Goal: Answer question/provide support: Answer question/provide support

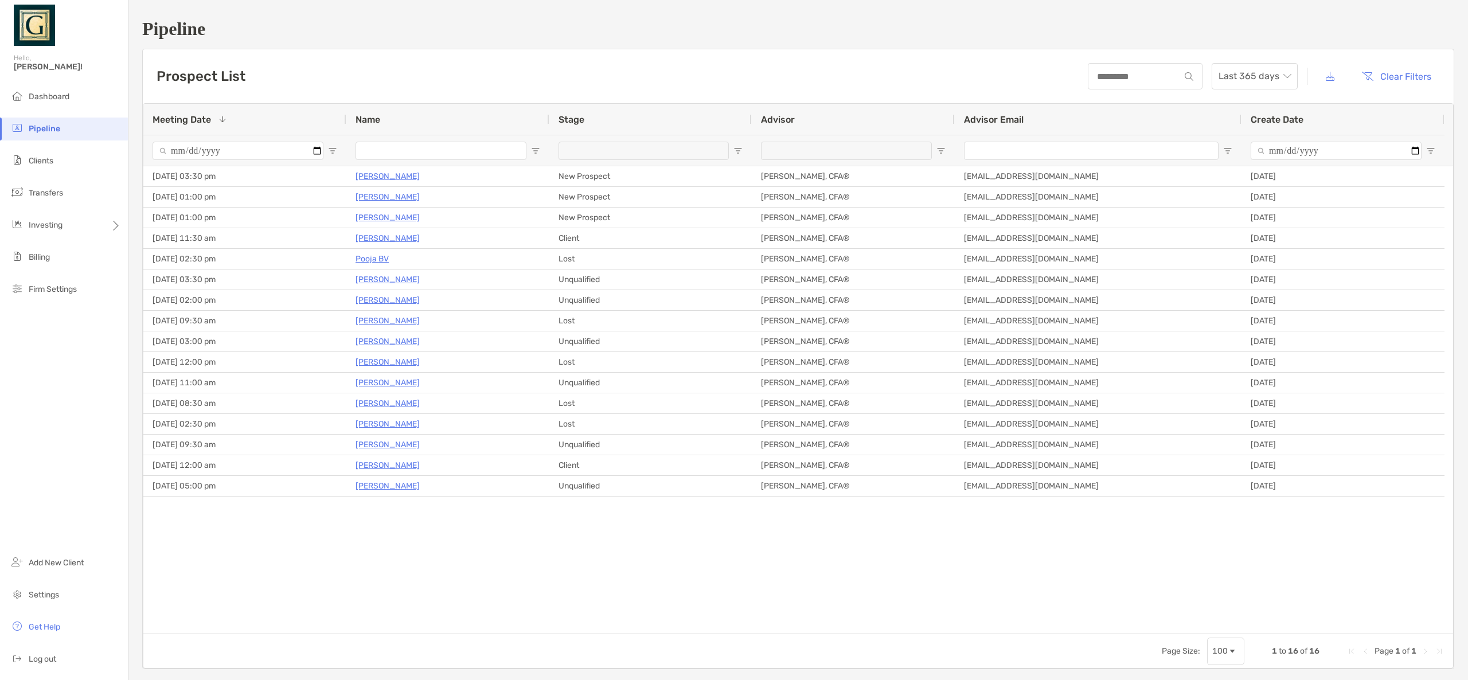
click at [204, 119] on span "Meeting Date" at bounding box center [182, 119] width 58 height 11
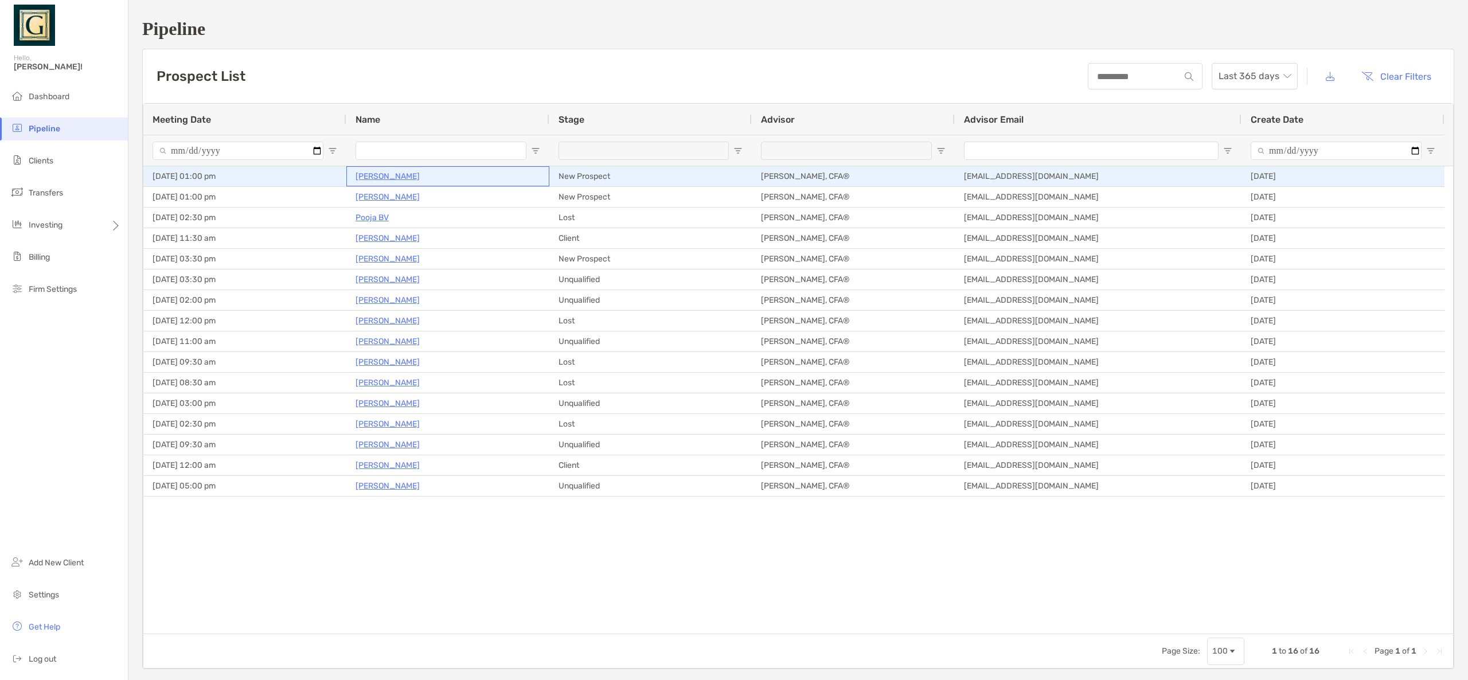
click at [379, 176] on p "[PERSON_NAME]" at bounding box center [388, 176] width 64 height 14
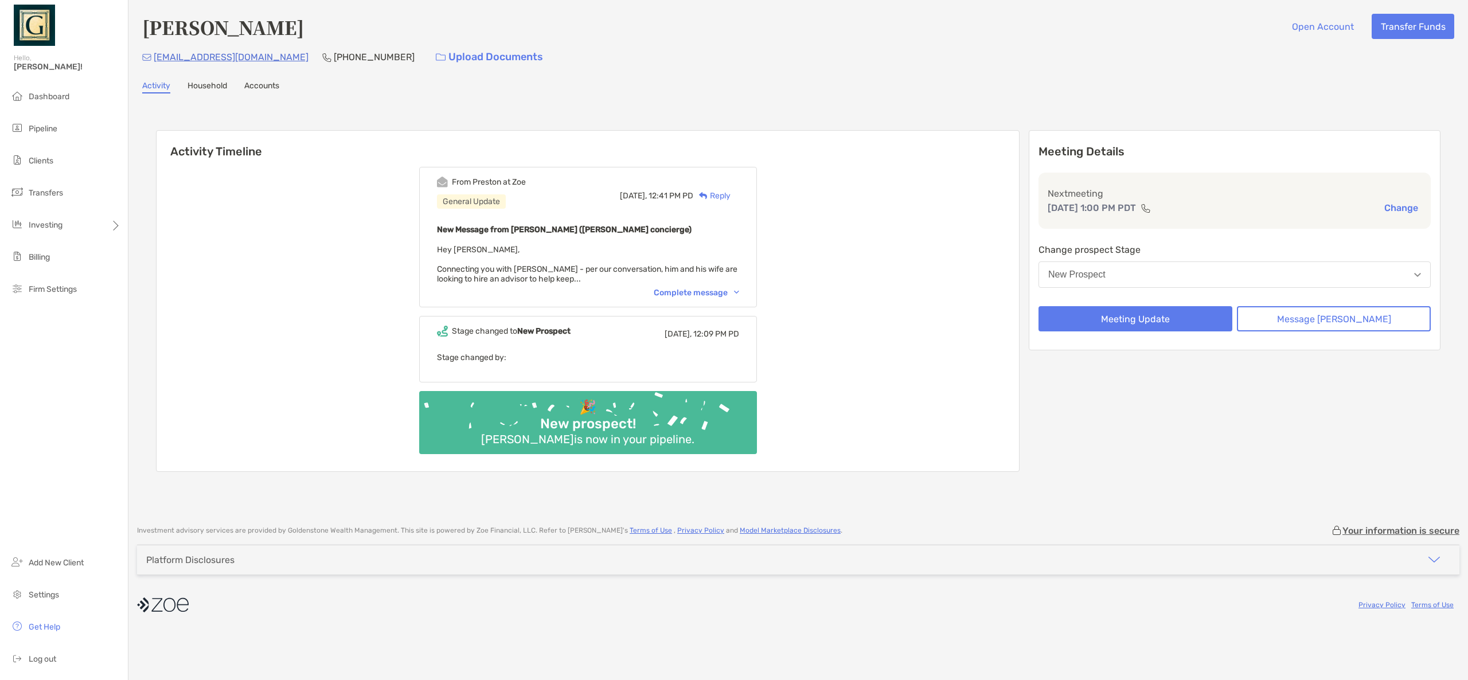
click at [739, 294] on div "Complete message" at bounding box center [696, 293] width 85 height 10
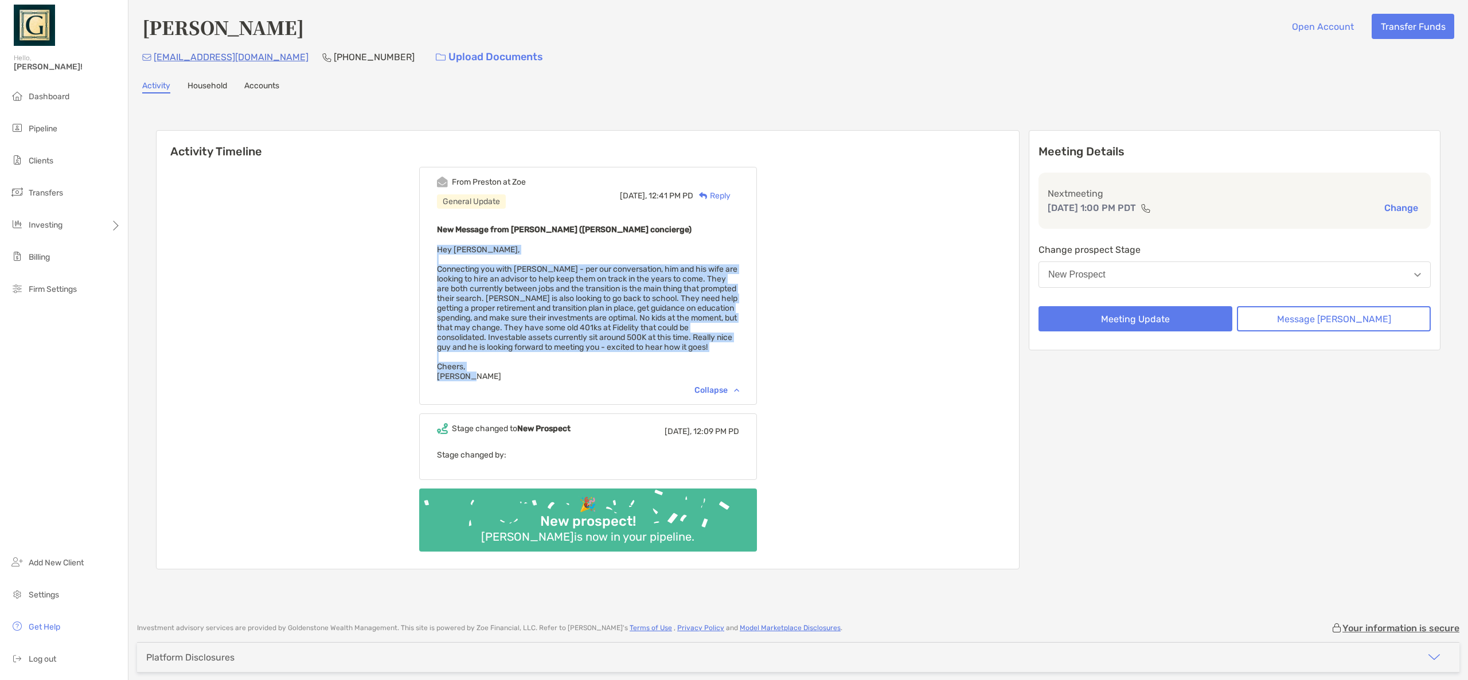
drag, startPoint x: 489, startPoint y: 376, endPoint x: 452, endPoint y: 252, distance: 129.7
click at [452, 252] on div "From Preston at Zoe General Update Yesterday, 12:41 PM PD Reply New Message fro…" at bounding box center [588, 286] width 338 height 238
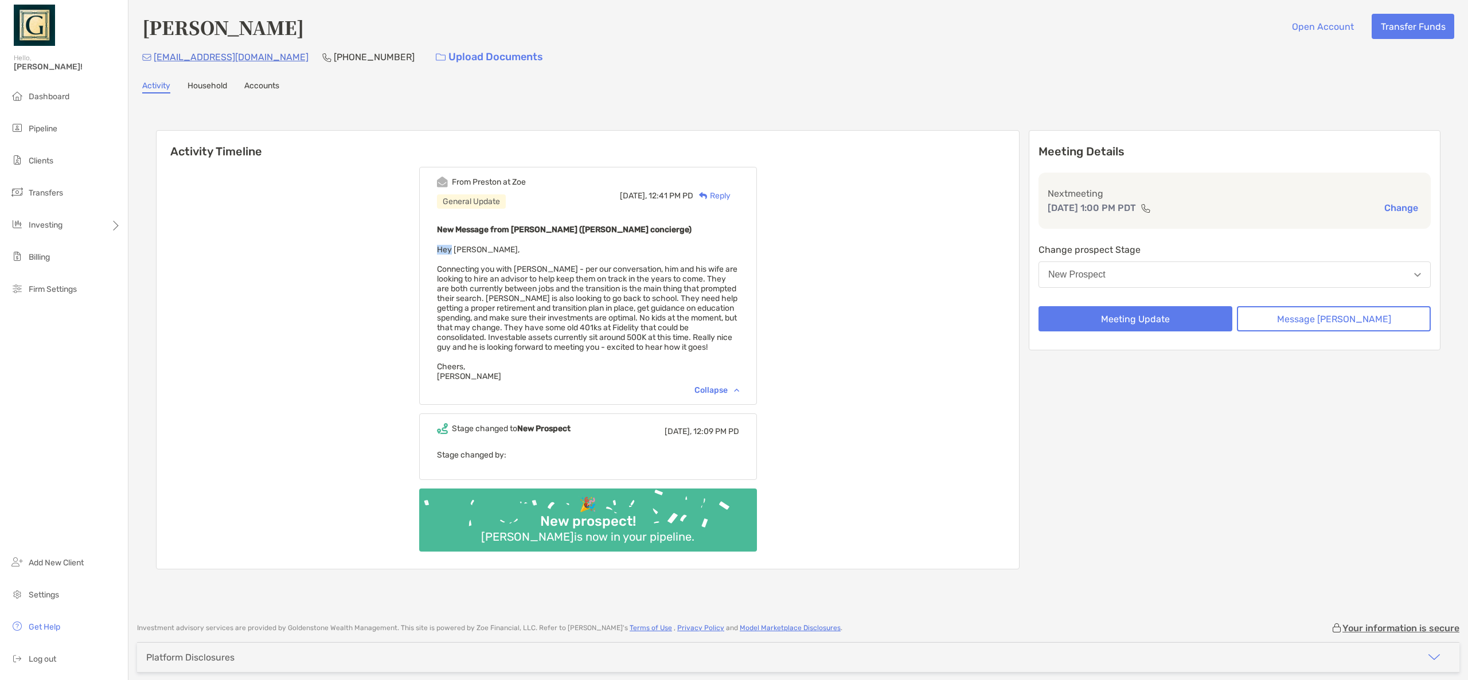
click at [452, 252] on div "From Preston at Zoe General Update Yesterday, 12:41 PM PD Reply New Message fro…" at bounding box center [588, 286] width 338 height 238
click at [541, 296] on span "Hey Sanjay, Connecting you with Jason - per our conversation, him and his wife …" at bounding box center [587, 313] width 301 height 136
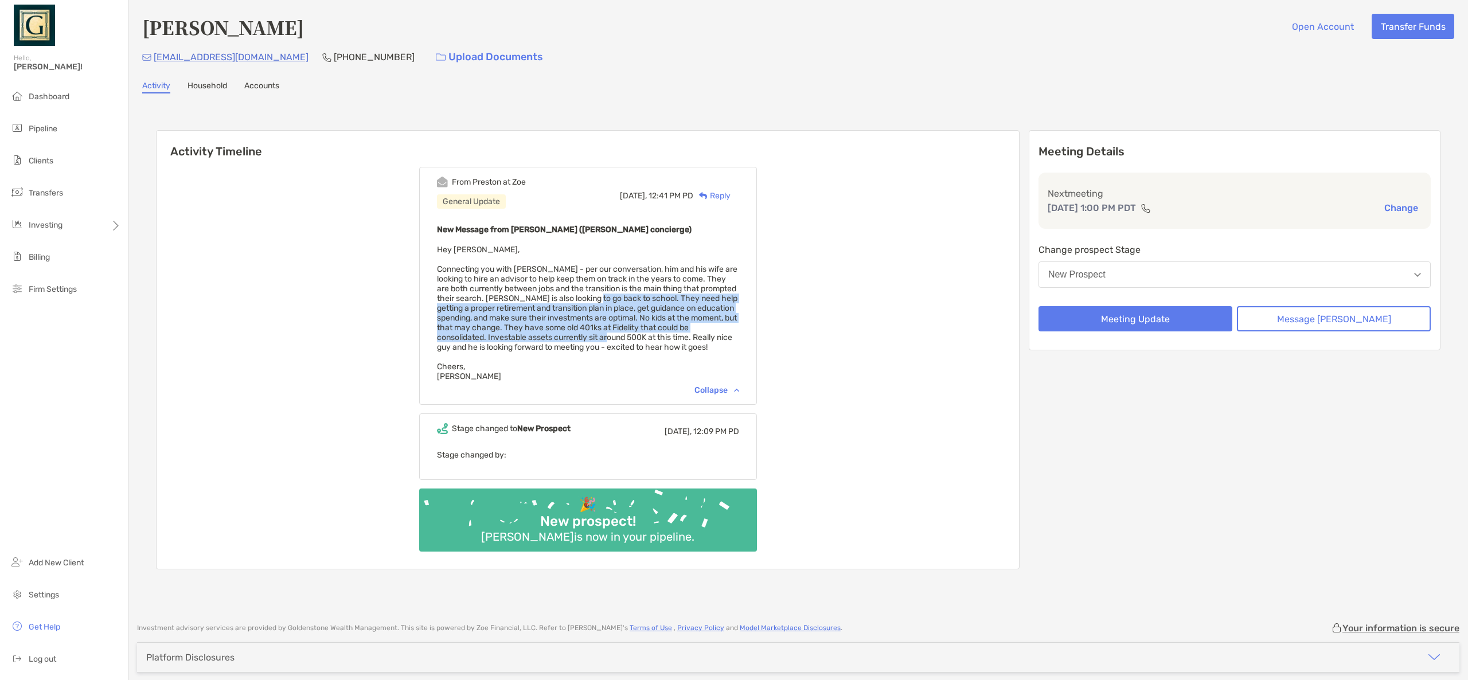
drag, startPoint x: 641, startPoint y: 310, endPoint x: 686, endPoint y: 339, distance: 54.4
click at [686, 339] on span "Hey Sanjay, Connecting you with Jason - per our conversation, him and his wife …" at bounding box center [587, 313] width 301 height 136
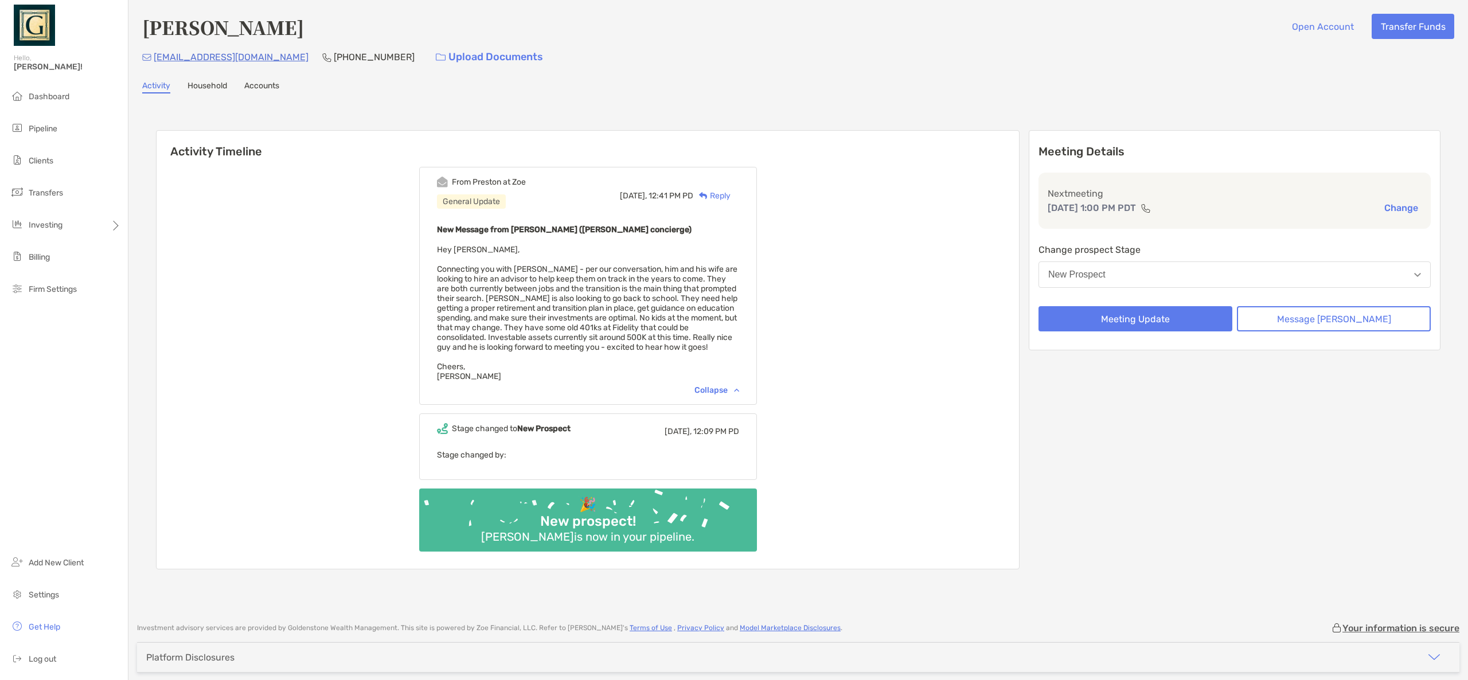
click at [648, 348] on span "Hey Sanjay, Connecting you with Jason - per our conversation, him and his wife …" at bounding box center [587, 313] width 301 height 136
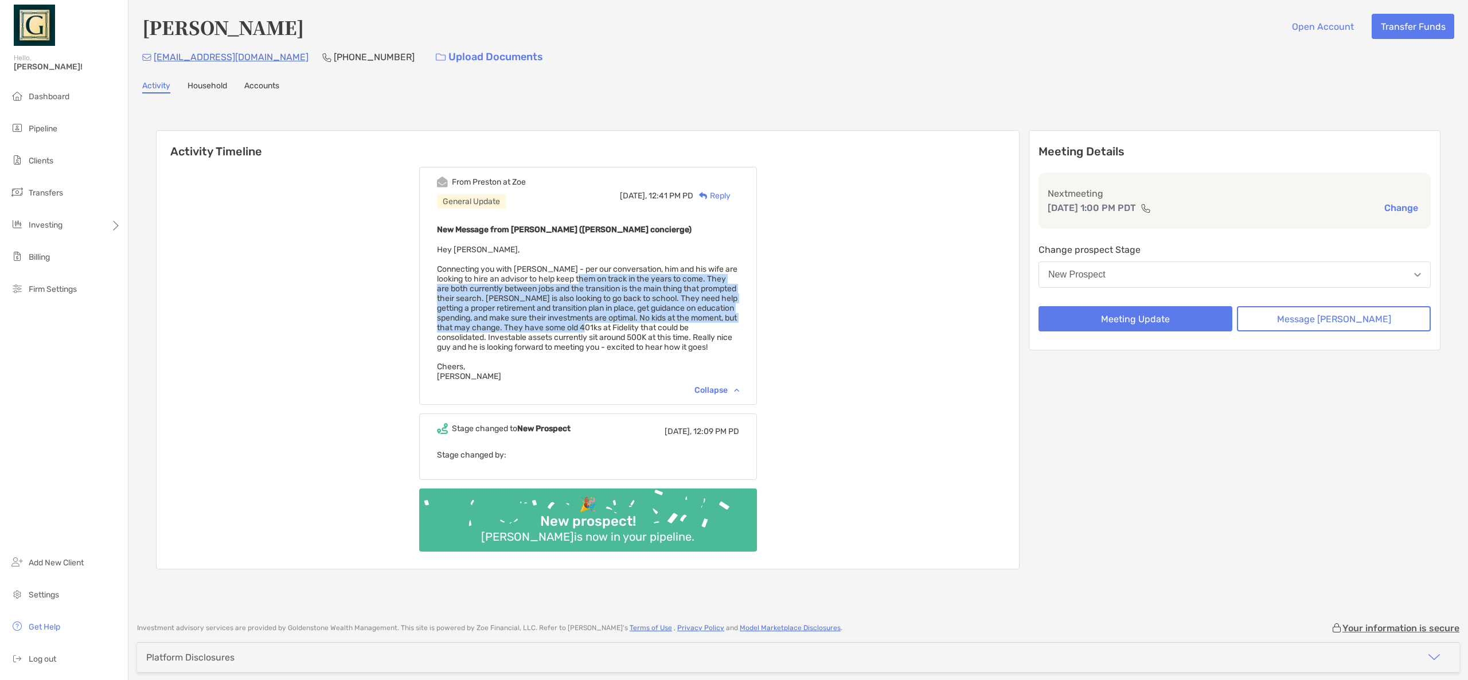
drag, startPoint x: 619, startPoint y: 287, endPoint x: 668, endPoint y: 332, distance: 66.2
click at [668, 332] on span "Hey Sanjay, Connecting you with Jason - per our conversation, him and his wife …" at bounding box center [587, 313] width 301 height 136
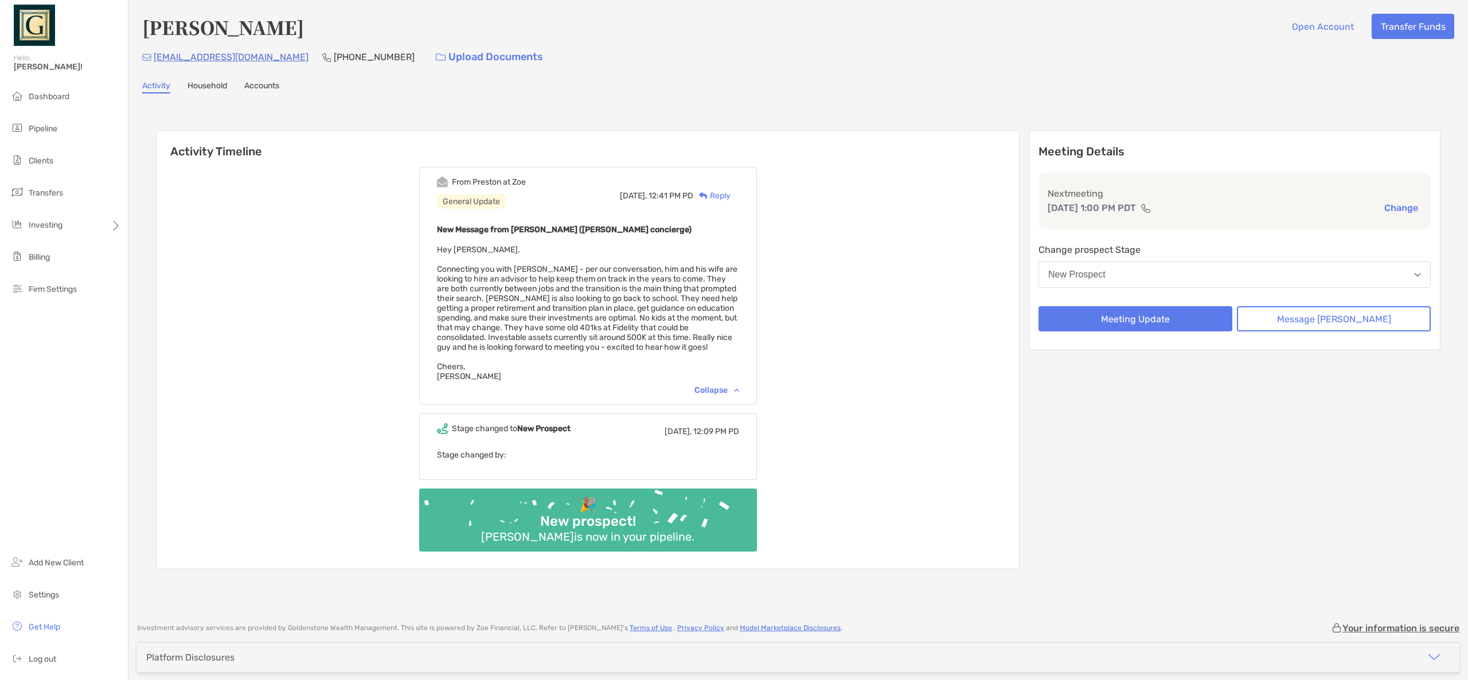
click at [647, 369] on div "New Message from Preston Buhrmaster (Zoe concierge) Hey Sanjay, Connecting you …" at bounding box center [588, 302] width 302 height 159
click at [45, 99] on span "Dashboard" at bounding box center [49, 97] width 41 height 10
